Goal: Navigation & Orientation: Find specific page/section

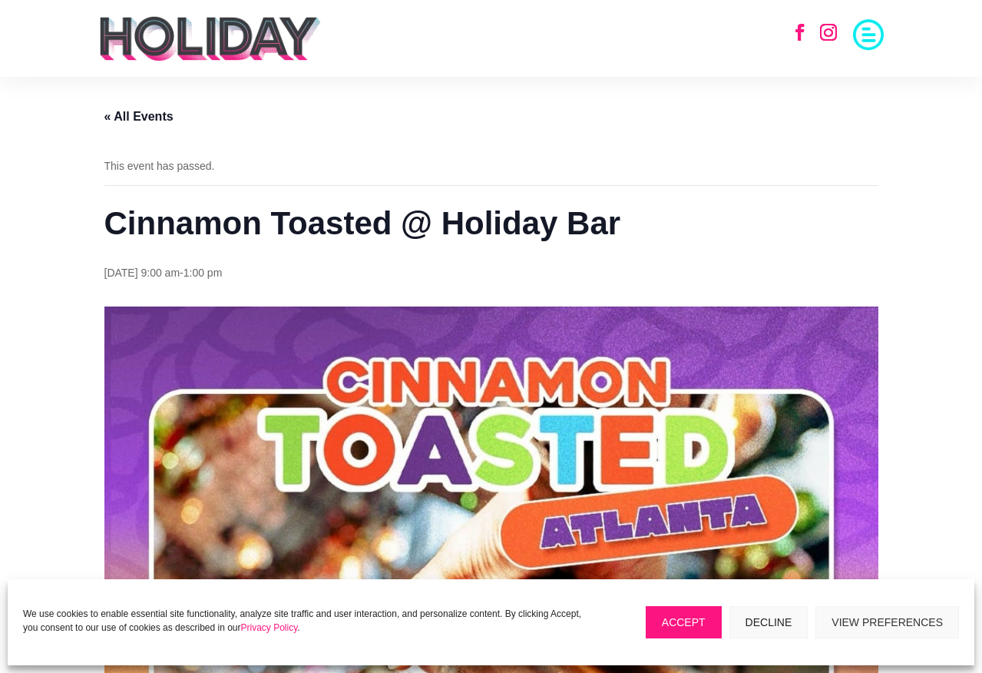
click at [857, 62] on div "Follow Follow Home Menu Coffee Cocktails Environment Music Private Events Event…" at bounding box center [491, 38] width 786 height 77
click at [887, 30] on div "Follow Follow Home Menu Coffee Cocktails Environment Music Private Events Event…" at bounding box center [491, 38] width 982 height 77
click at [866, 37] on span at bounding box center [868, 33] width 31 height 31
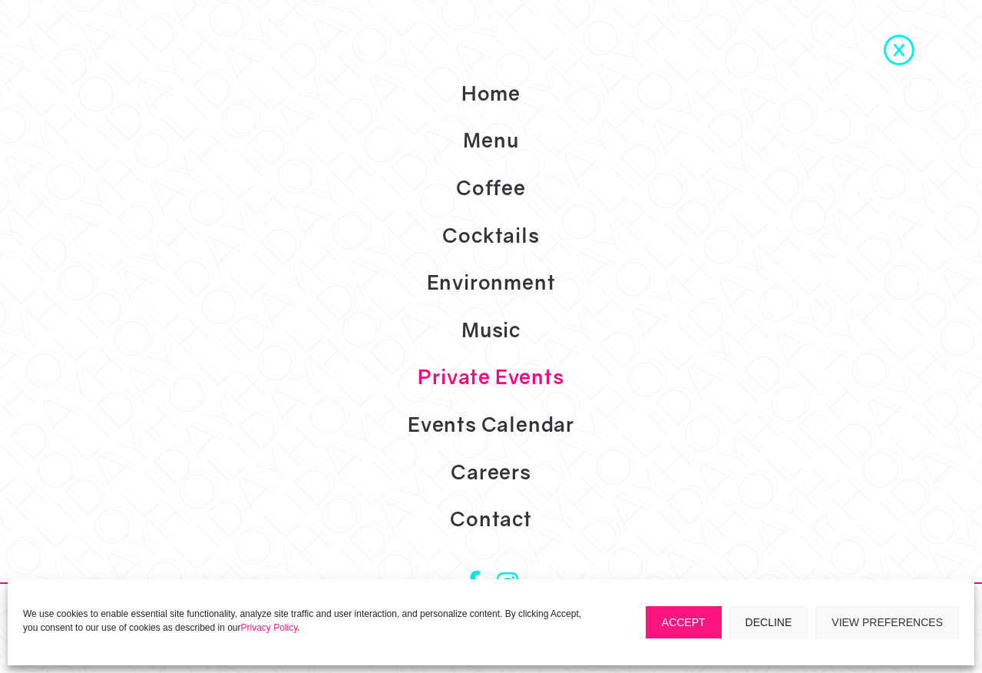
click at [439, 356] on link "Private Events" at bounding box center [491, 377] width 982 height 48
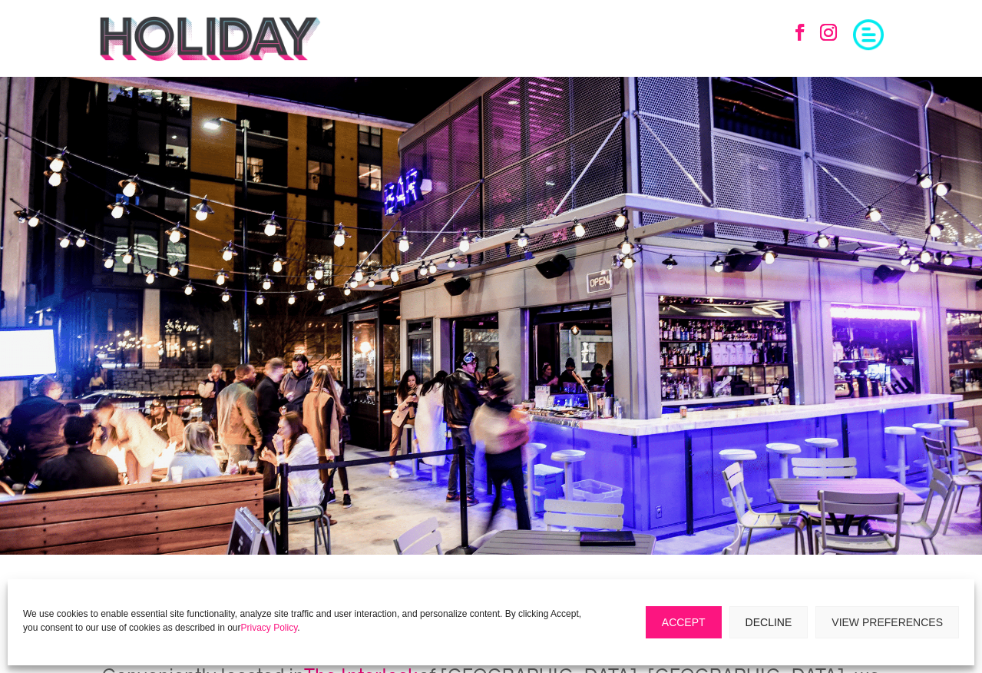
scroll to position [-1, 0]
click at [876, 42] on span at bounding box center [868, 33] width 31 height 31
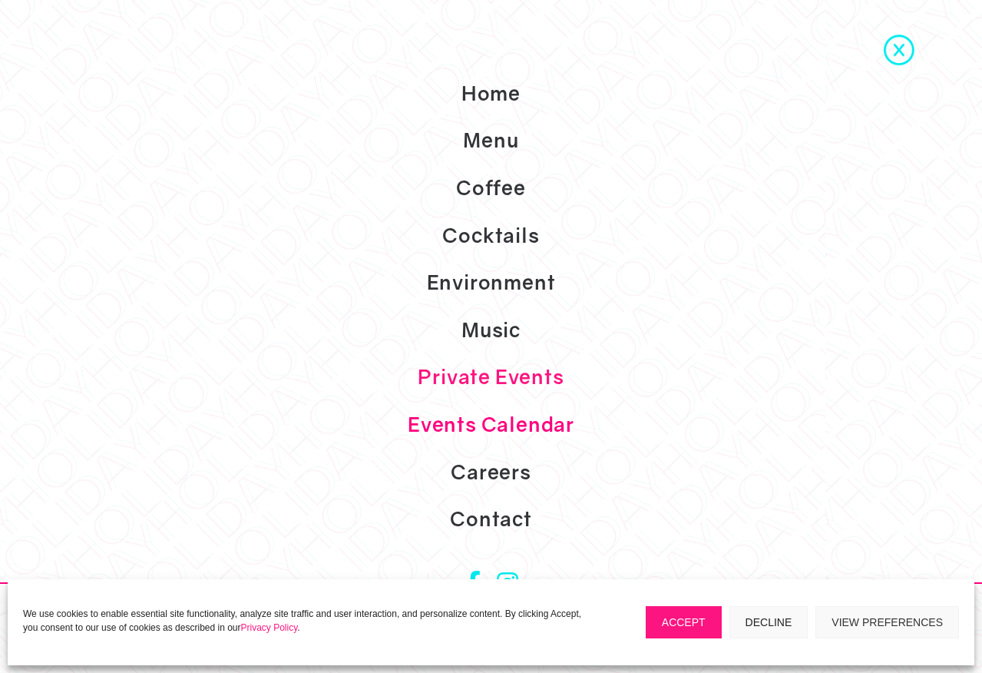
click at [553, 429] on link "Events Calendar" at bounding box center [491, 425] width 982 height 48
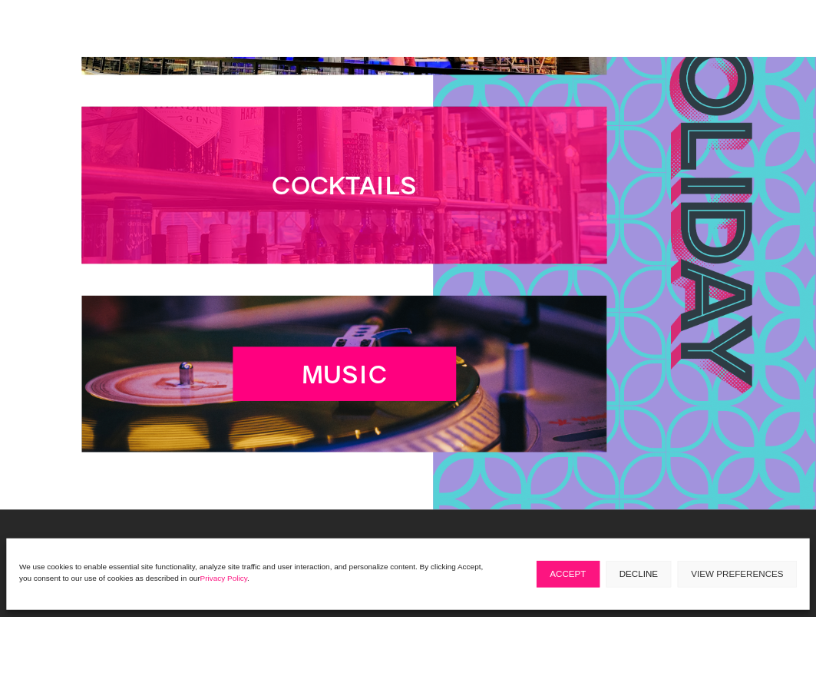
scroll to position [2080, 0]
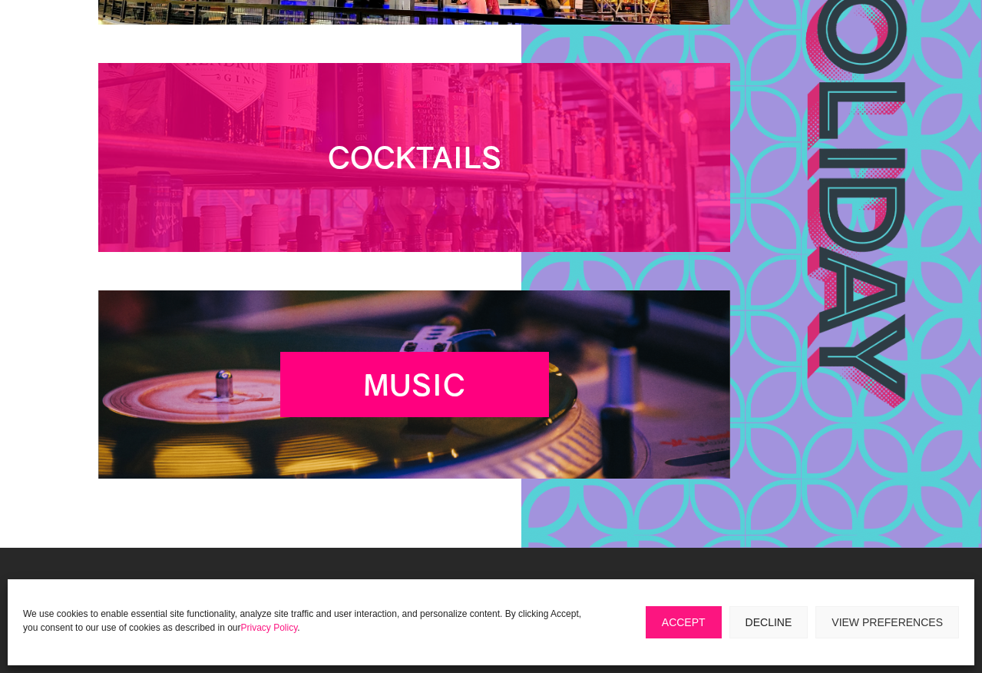
click at [549, 190] on div "Cocktails" at bounding box center [414, 157] width 269 height 66
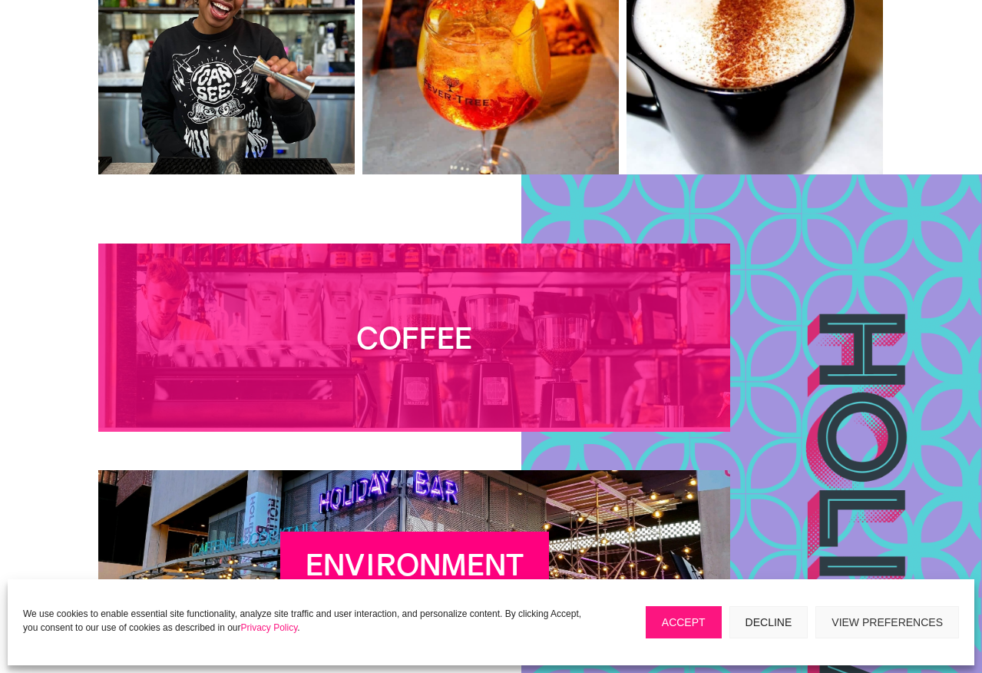
scroll to position [1980, 0]
